Goal: Transaction & Acquisition: Purchase product/service

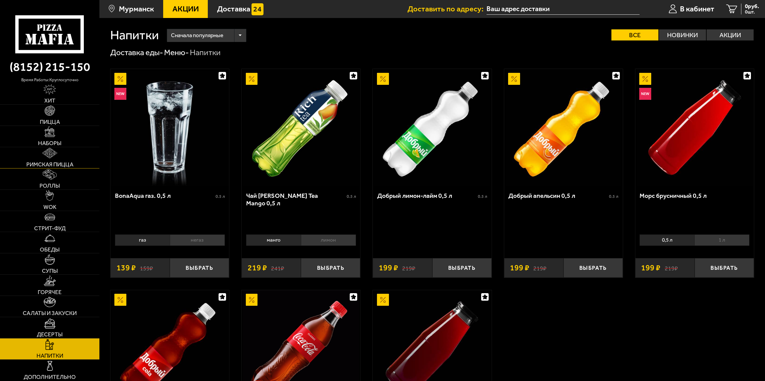
click at [51, 165] on span "Римская пицца" at bounding box center [49, 164] width 47 height 6
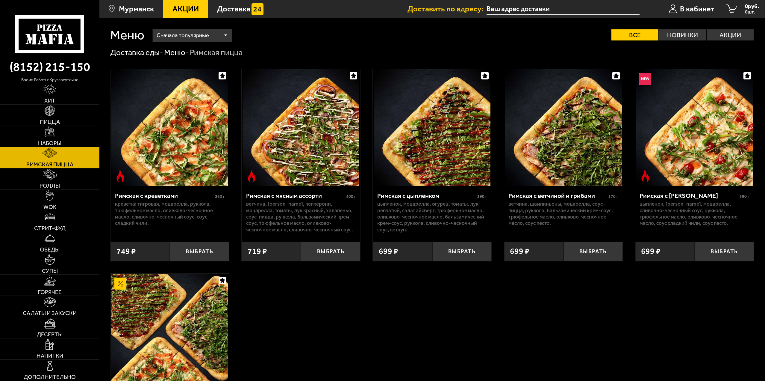
click at [53, 137] on link "Наборы" at bounding box center [49, 136] width 99 height 21
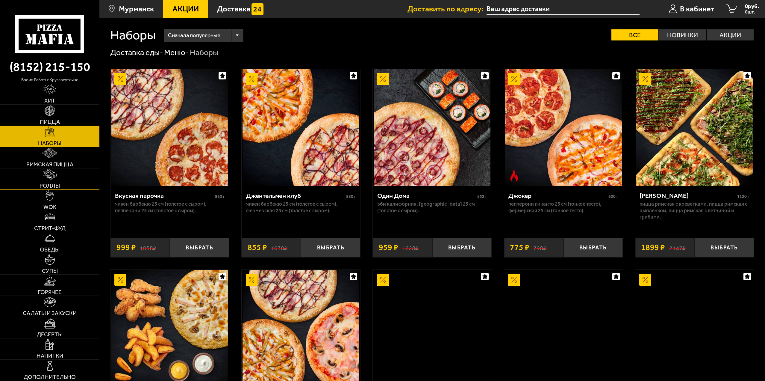
click at [50, 178] on img at bounding box center [49, 174] width 13 height 10
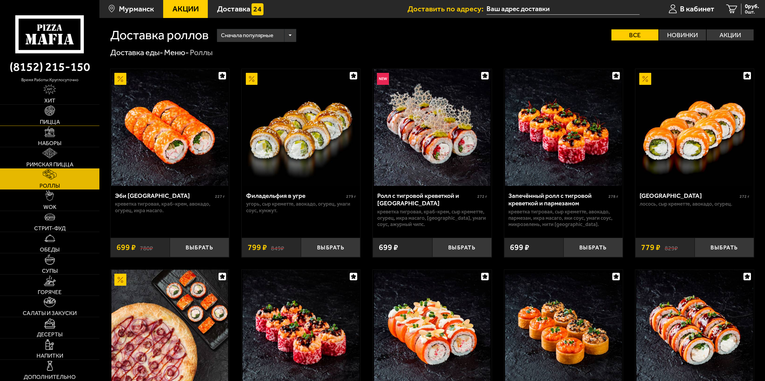
click at [51, 113] on img at bounding box center [50, 110] width 10 height 10
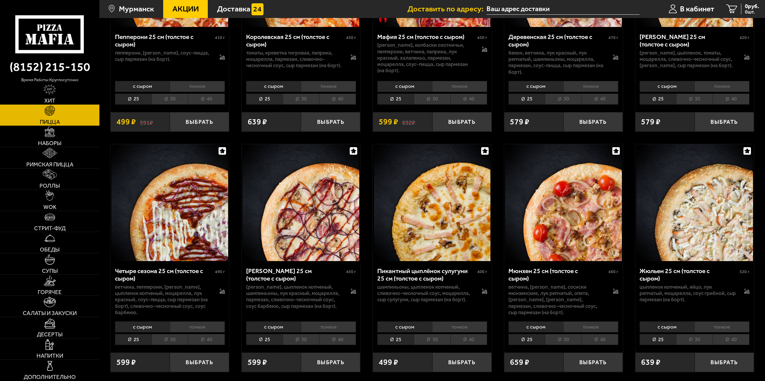
scroll to position [1198, 0]
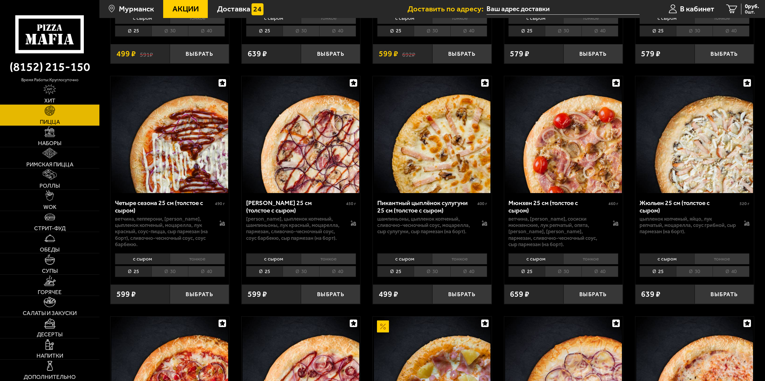
click at [454, 262] on li "тонкое" at bounding box center [459, 258] width 55 height 11
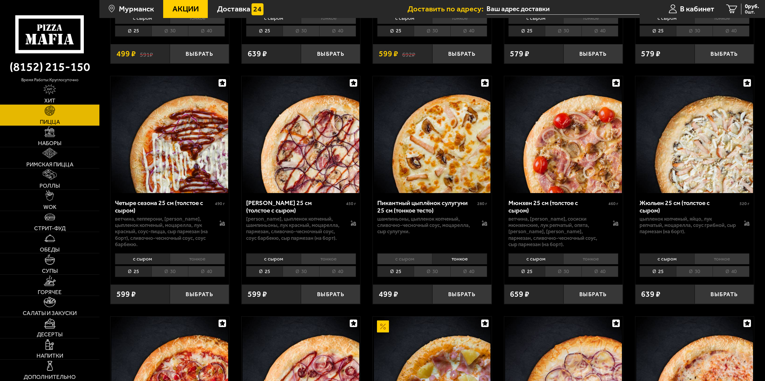
click at [433, 272] on li "30" at bounding box center [432, 271] width 37 height 11
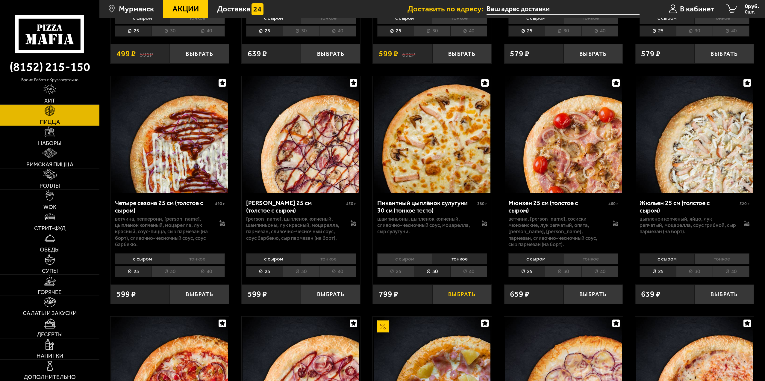
click at [464, 297] on button "Выбрать" at bounding box center [462, 293] width 59 height 19
click at [47, 253] on link "Обеды" at bounding box center [49, 242] width 99 height 21
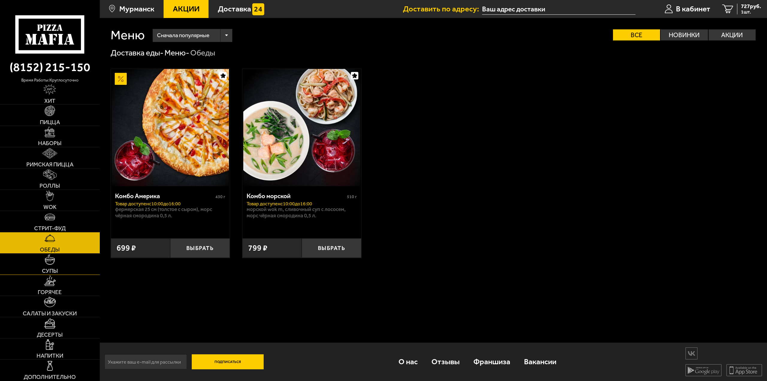
click at [49, 267] on link "Супы" at bounding box center [50, 263] width 100 height 21
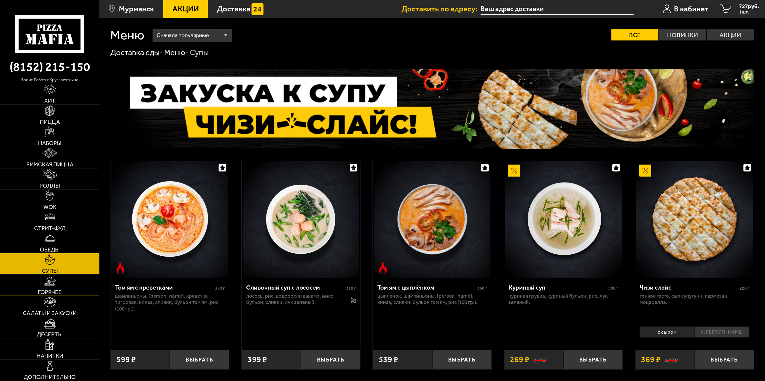
click at [53, 290] on span "Горячее" at bounding box center [50, 292] width 24 height 6
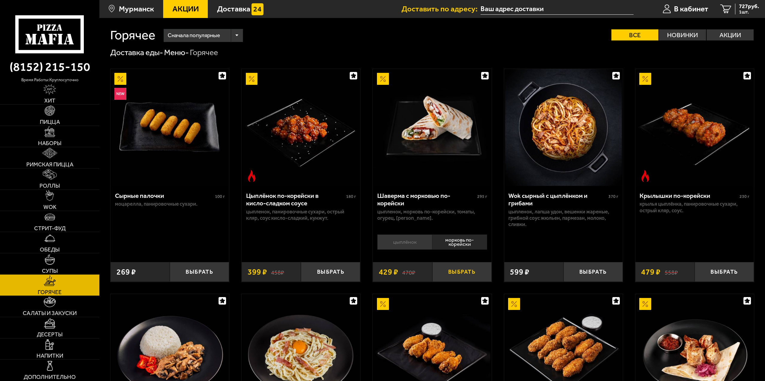
click at [456, 272] on button "Выбрать" at bounding box center [462, 271] width 59 height 19
click at [740, 12] on span "2 шт." at bounding box center [747, 12] width 23 height 5
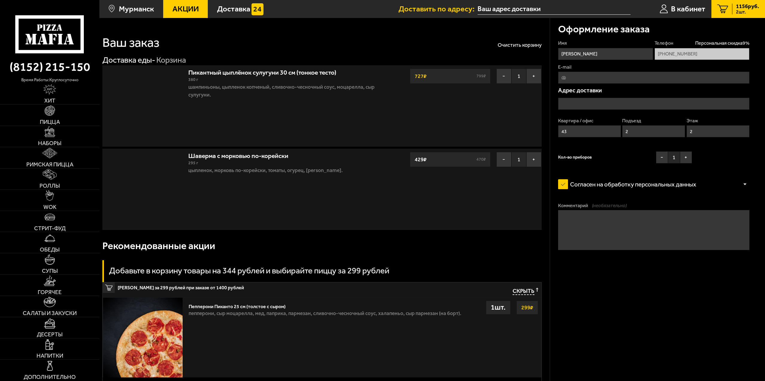
type input "[STREET_ADDRESS]"
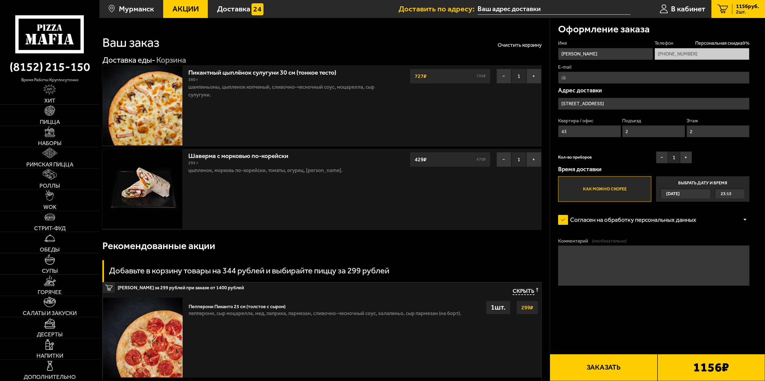
click at [599, 369] on button "Заказать" at bounding box center [604, 367] width 108 height 27
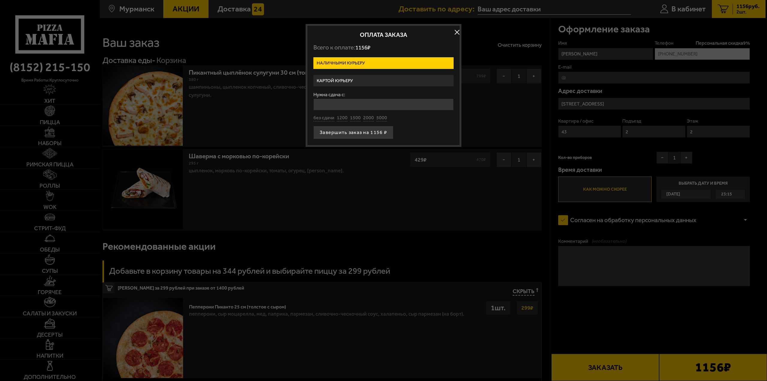
click at [342, 83] on label "Картой курьеру" at bounding box center [383, 81] width 140 height 12
click at [0, 0] on input "Картой курьеру" at bounding box center [0, 0] width 0 height 0
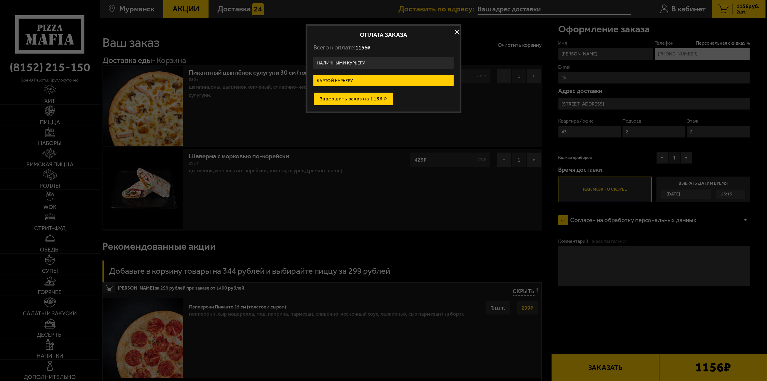
click at [349, 103] on button "Завершить заказ на 1156 ₽" at bounding box center [353, 98] width 80 height 13
